Goal: Information Seeking & Learning: Stay updated

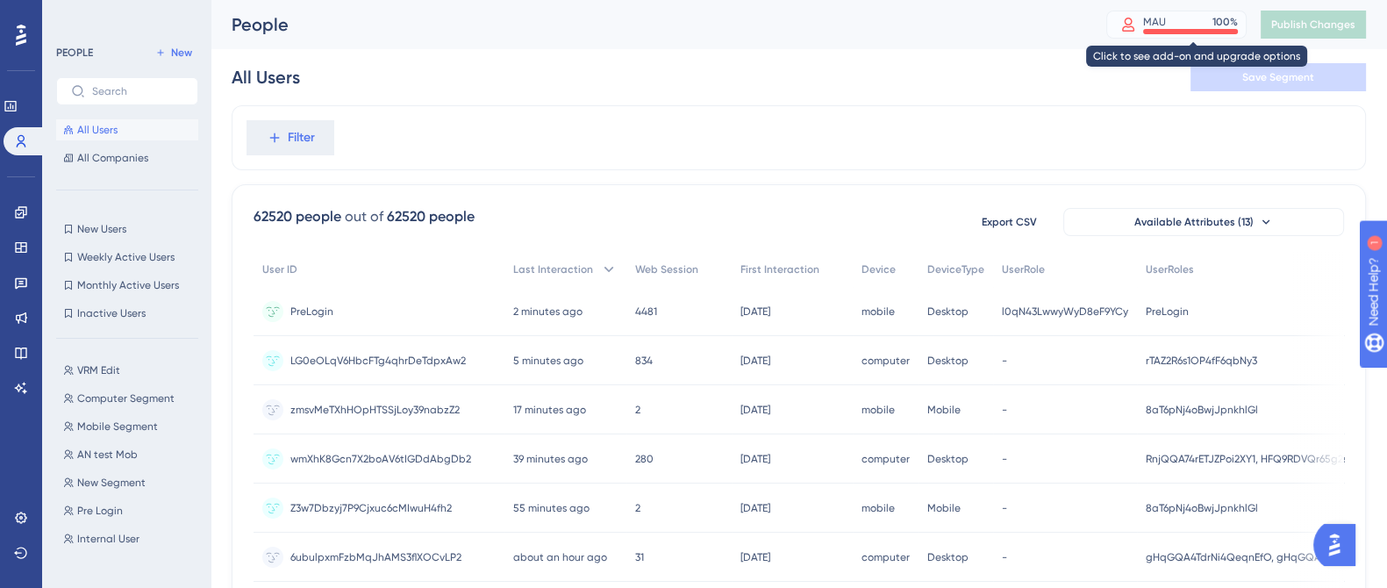
click at [1197, 22] on div "MAU 100 %" at bounding box center [1190, 22] width 95 height 14
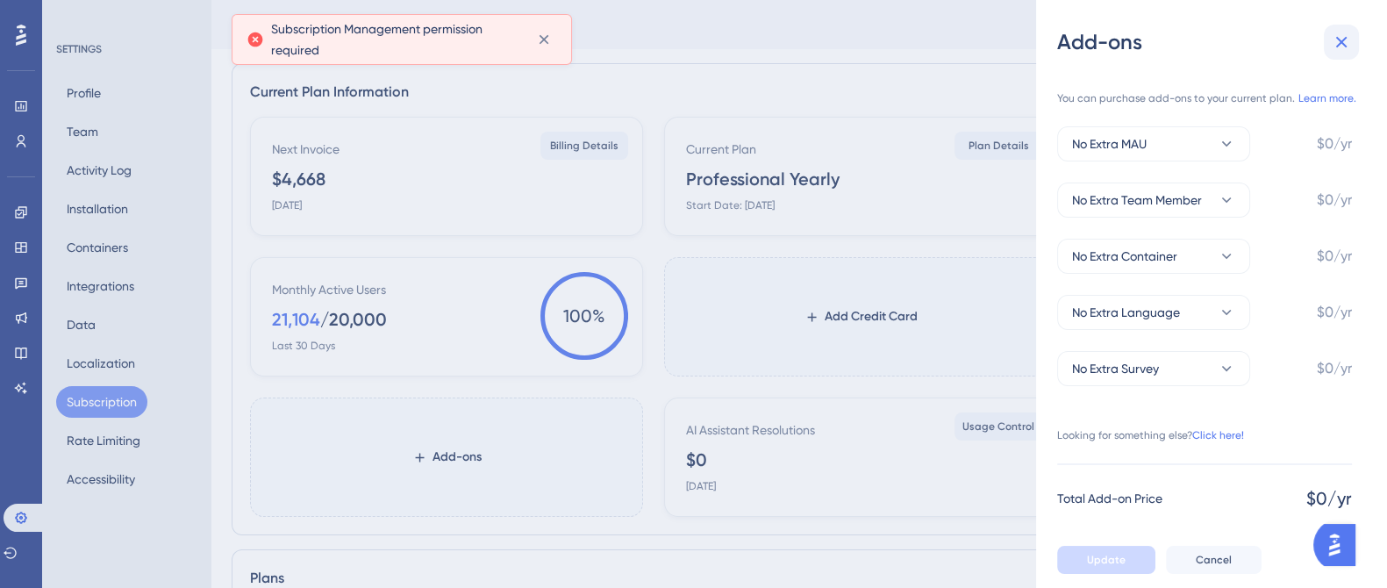
click at [1336, 43] on icon at bounding box center [1341, 42] width 21 height 21
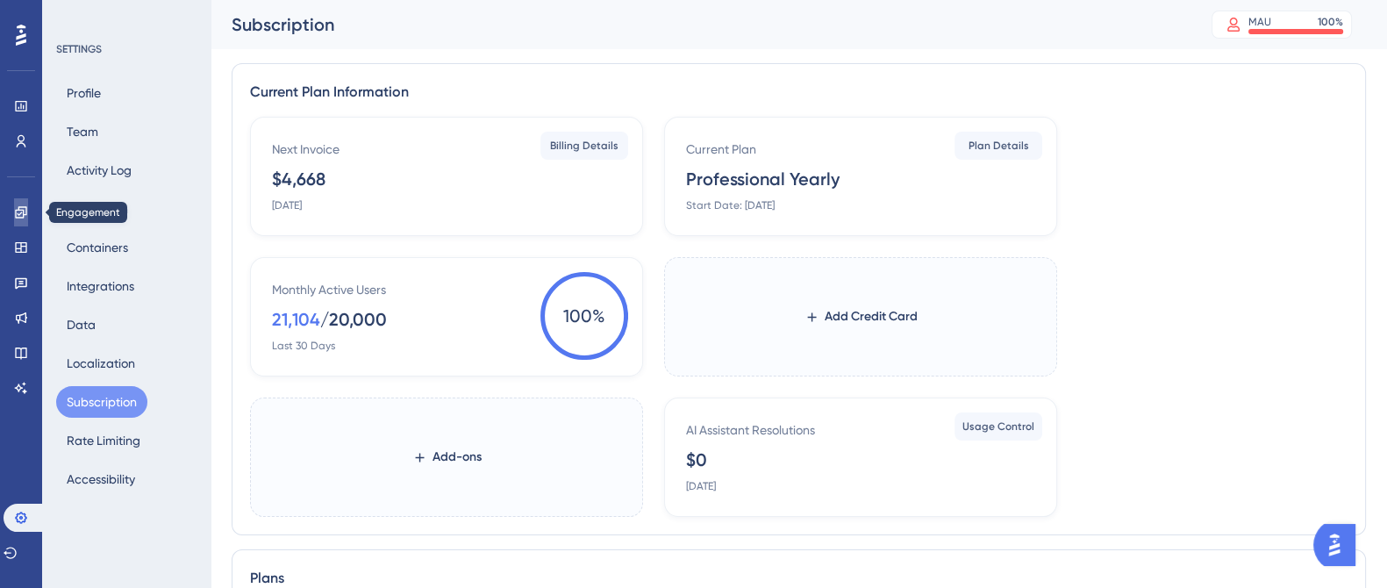
click at [24, 207] on icon at bounding box center [20, 211] width 11 height 11
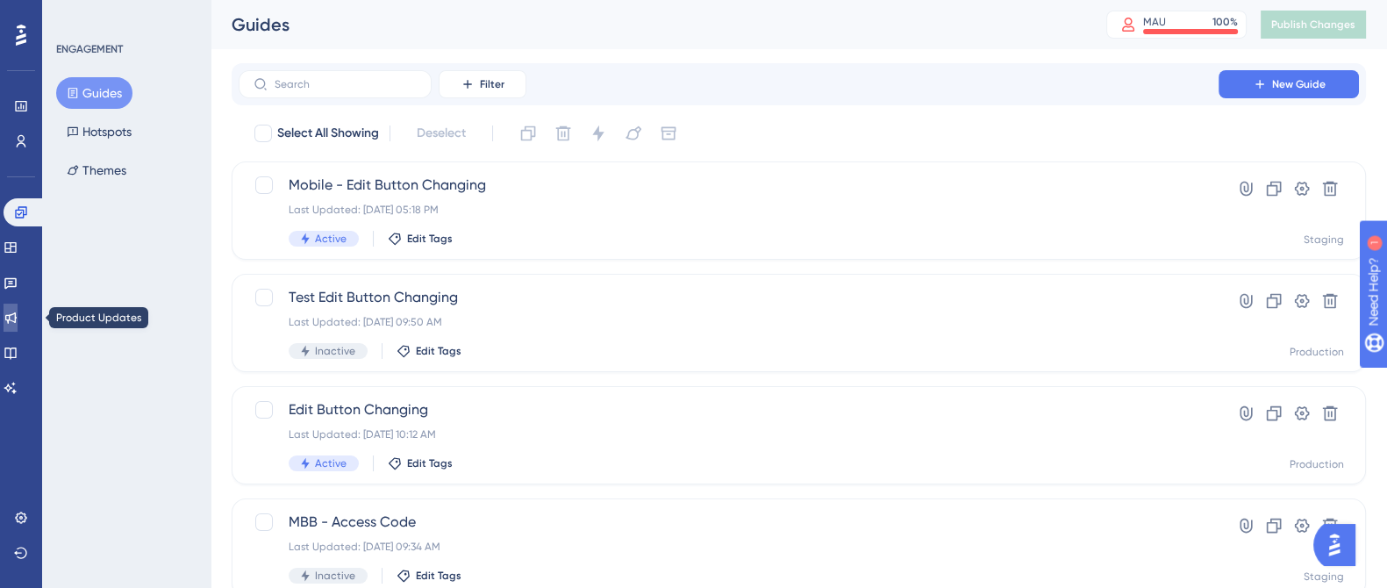
click at [18, 313] on icon at bounding box center [11, 318] width 14 height 14
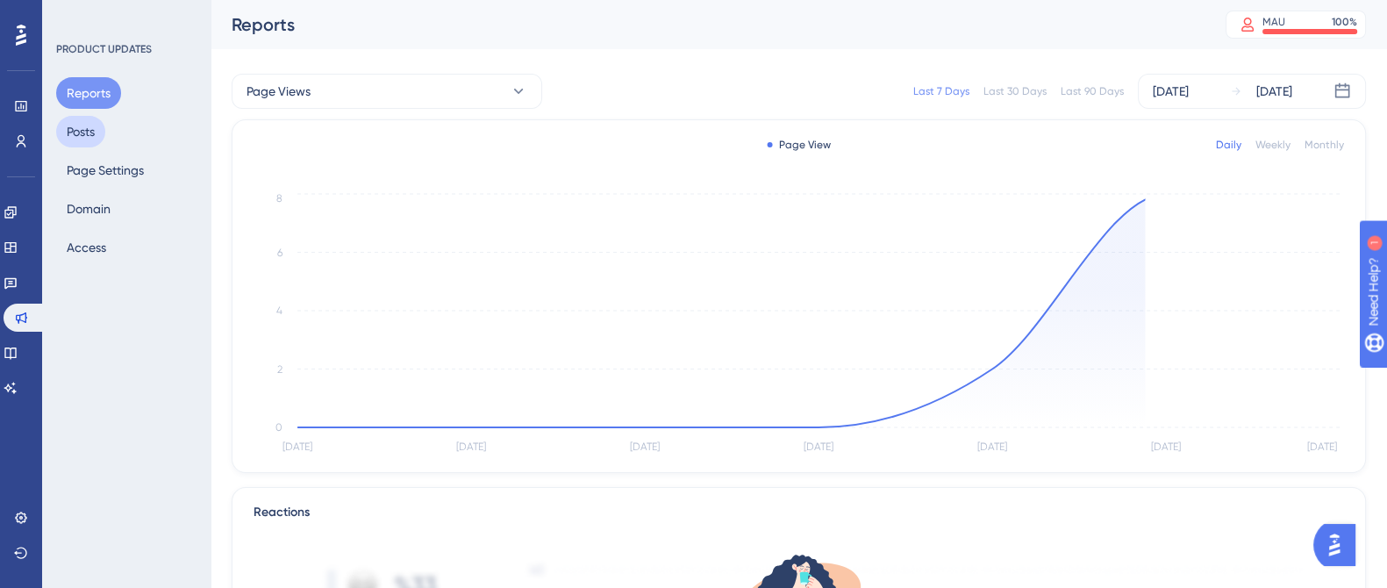
click at [75, 129] on button "Posts" at bounding box center [80, 132] width 49 height 32
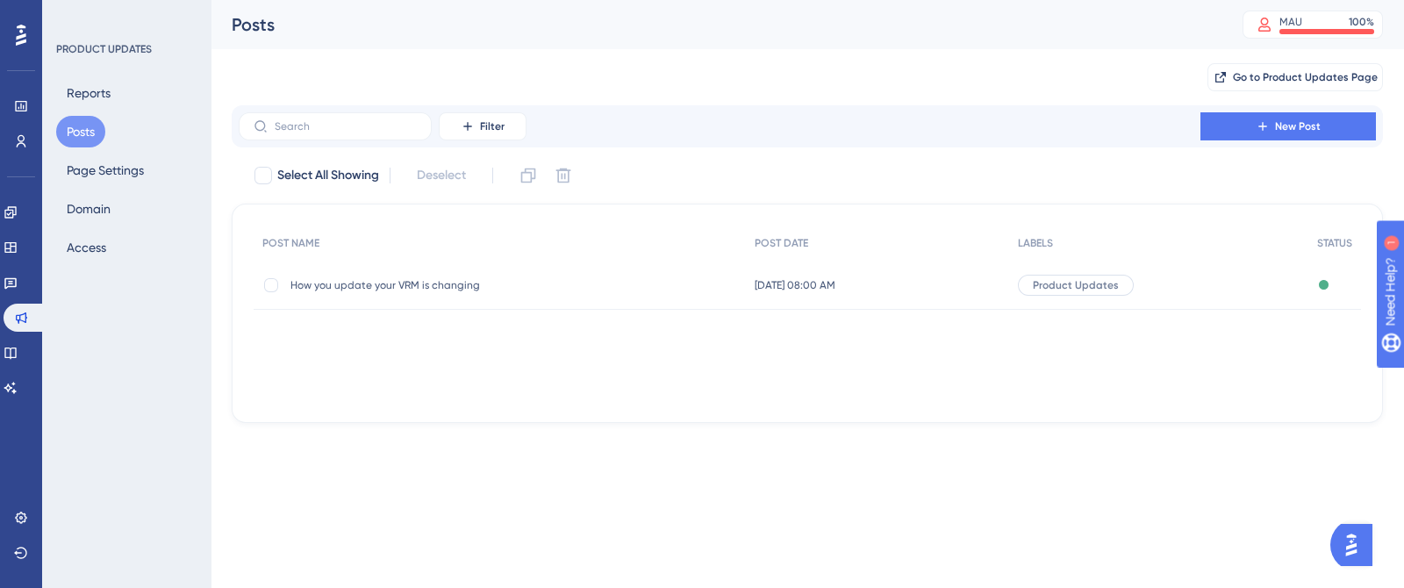
click at [386, 289] on span "How you update your VRM is changing" at bounding box center [430, 285] width 281 height 14
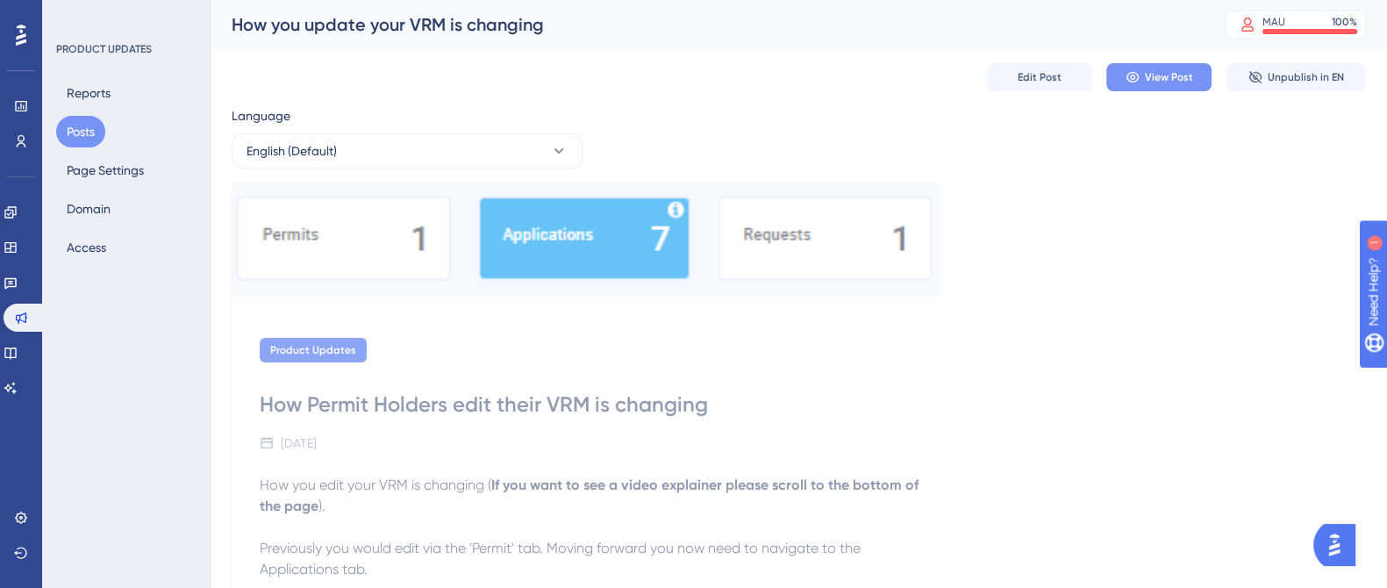
click at [1178, 77] on span "View Post" at bounding box center [1169, 77] width 48 height 14
